Goal: Check status: Check status

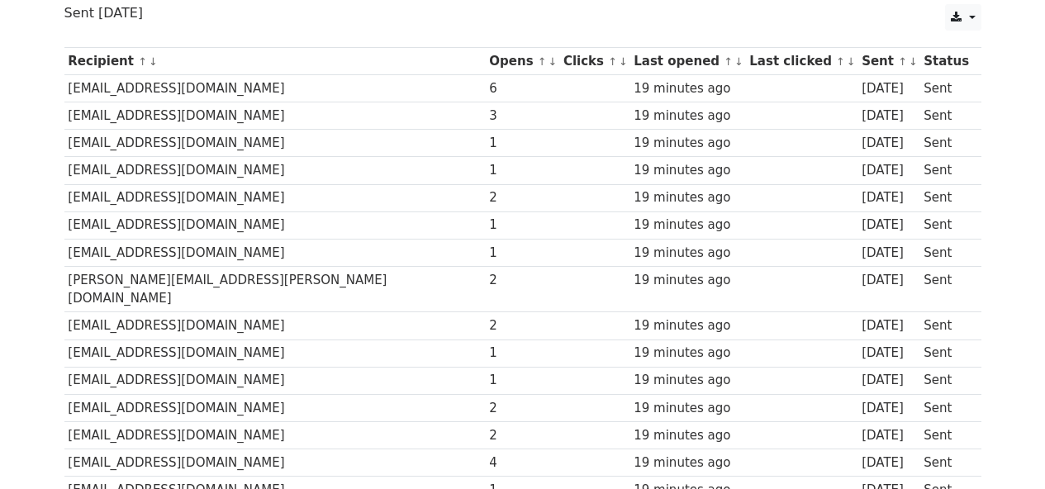
scroll to position [143, 0]
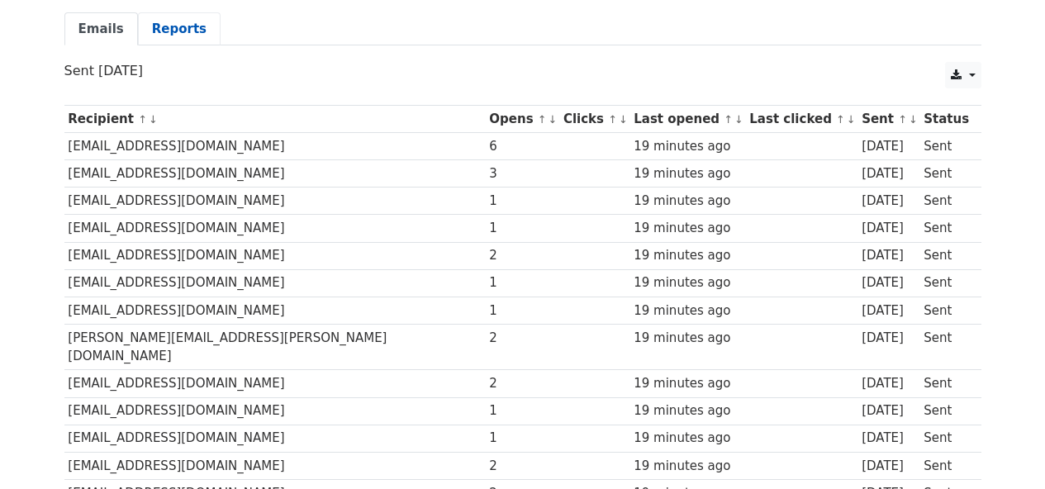
click at [163, 36] on link "Reports" at bounding box center [179, 29] width 83 height 34
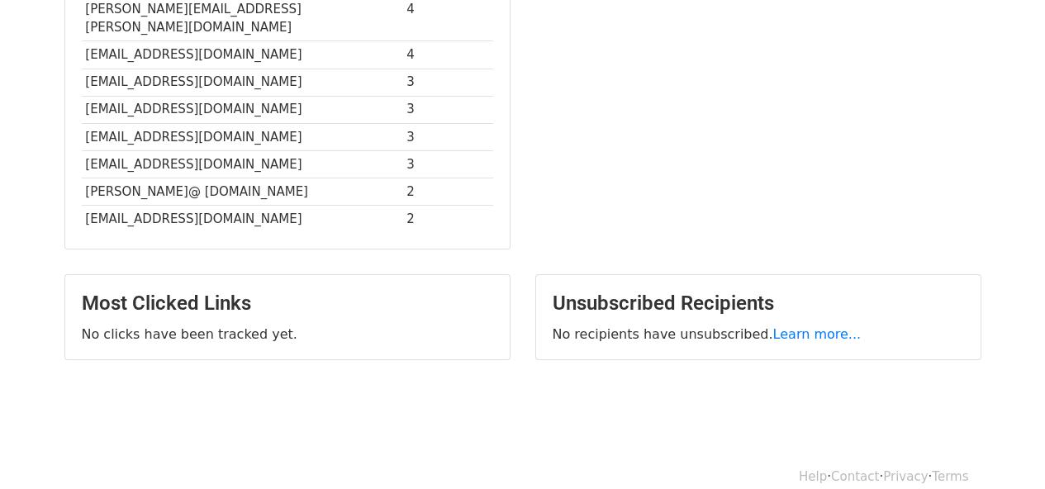
scroll to position [563, 0]
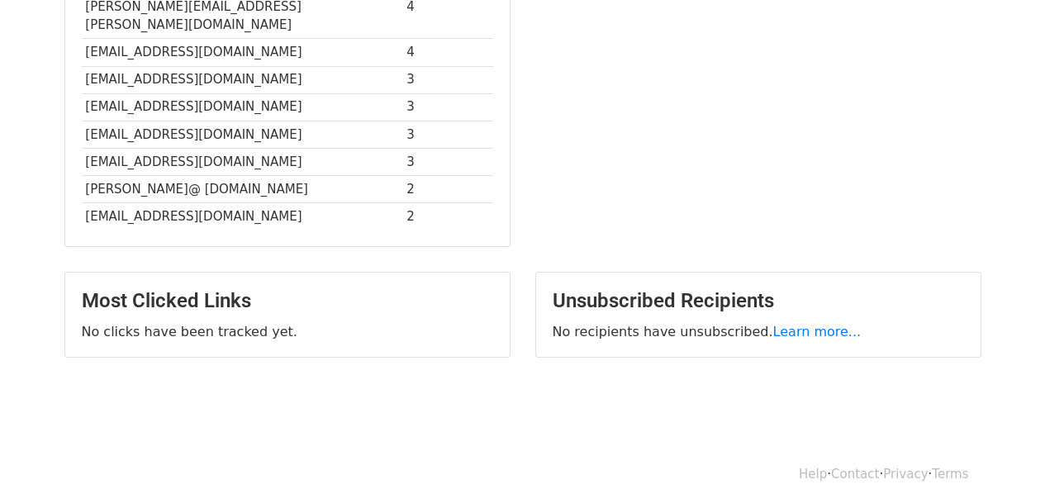
click at [877, 154] on div "Most Clicks No clicks have been tracked yet." at bounding box center [758, 62] width 471 height 404
